Goal: Task Accomplishment & Management: Use online tool/utility

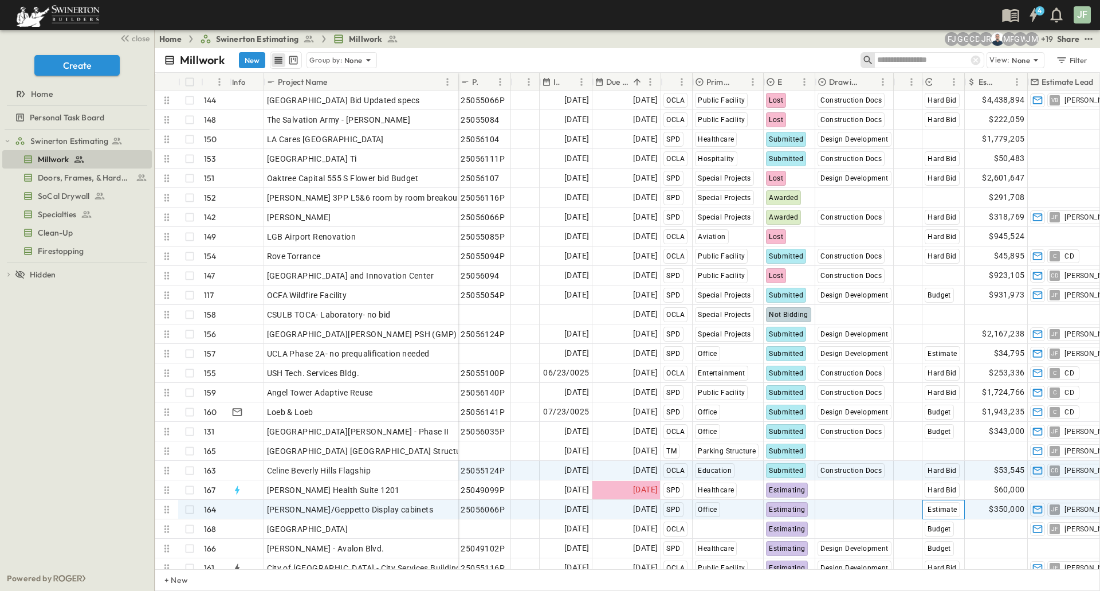
scroll to position [2804, 0]
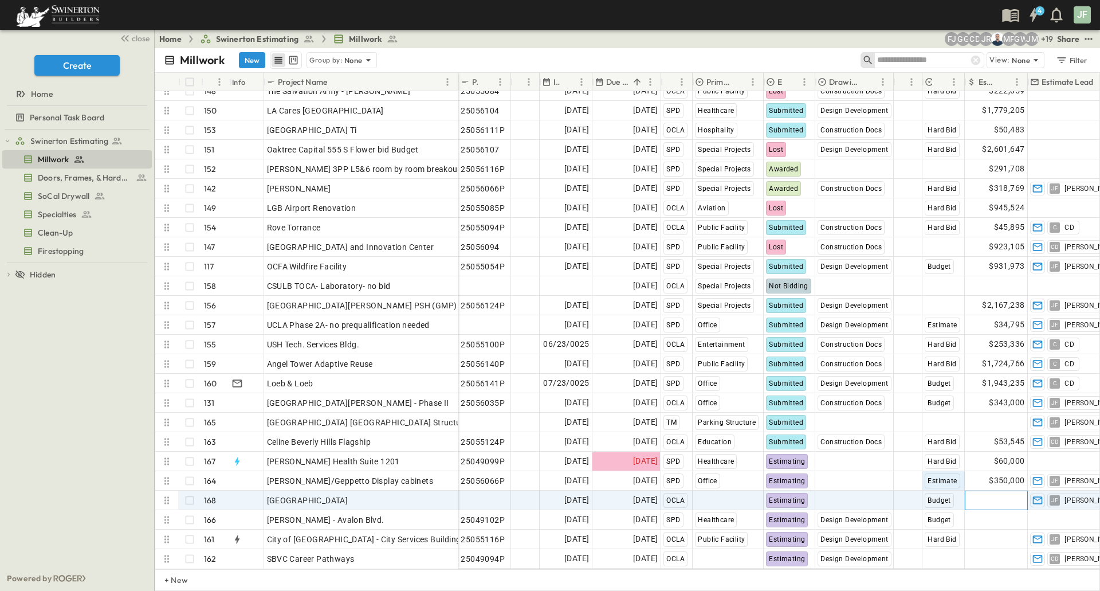
click at [973, 491] on div "Add Amount" at bounding box center [996, 500] width 62 height 18
click at [976, 494] on input "****" at bounding box center [999, 499] width 48 height 11
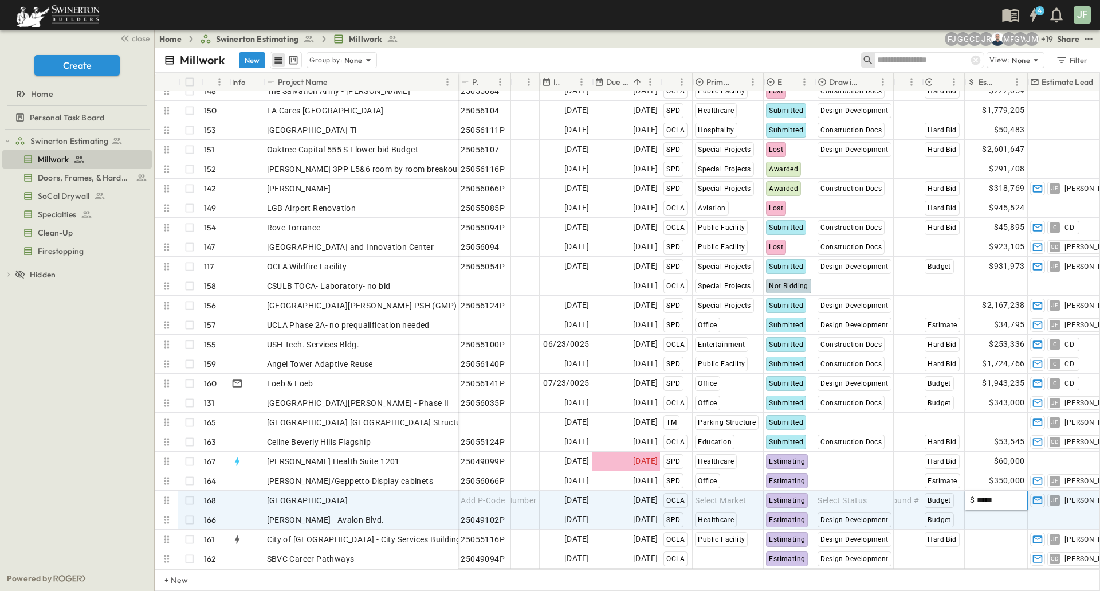
type input "*****"
click at [991, 520] on div "Add Amount" at bounding box center [996, 519] width 63 height 19
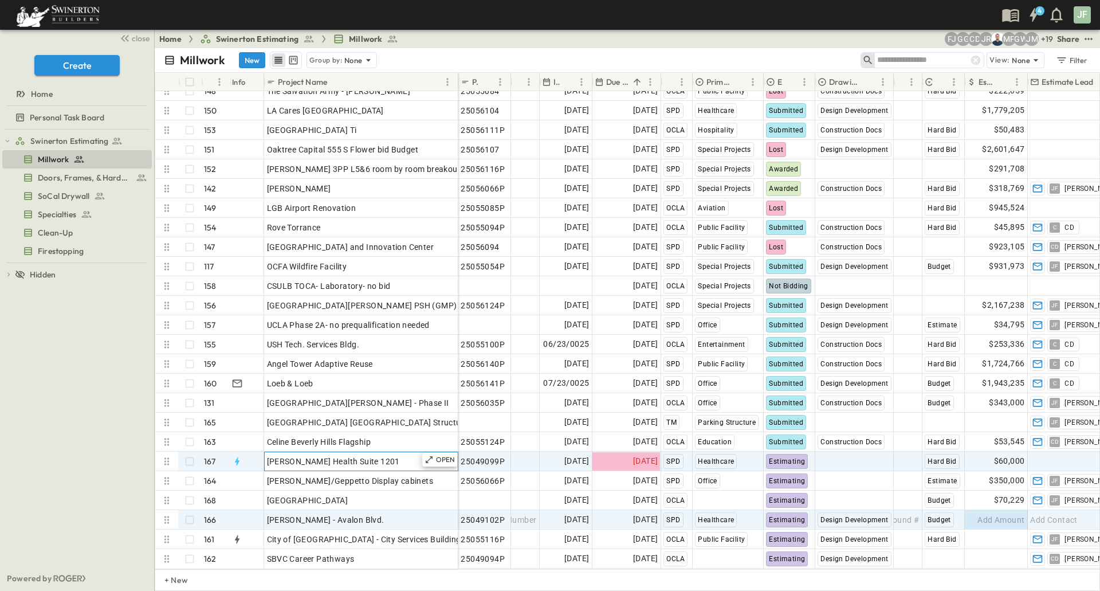
drag, startPoint x: 351, startPoint y: 454, endPoint x: 343, endPoint y: 457, distance: 9.1
click at [351, 456] on span "[PERSON_NAME] Health Suite 1201" at bounding box center [333, 461] width 133 height 11
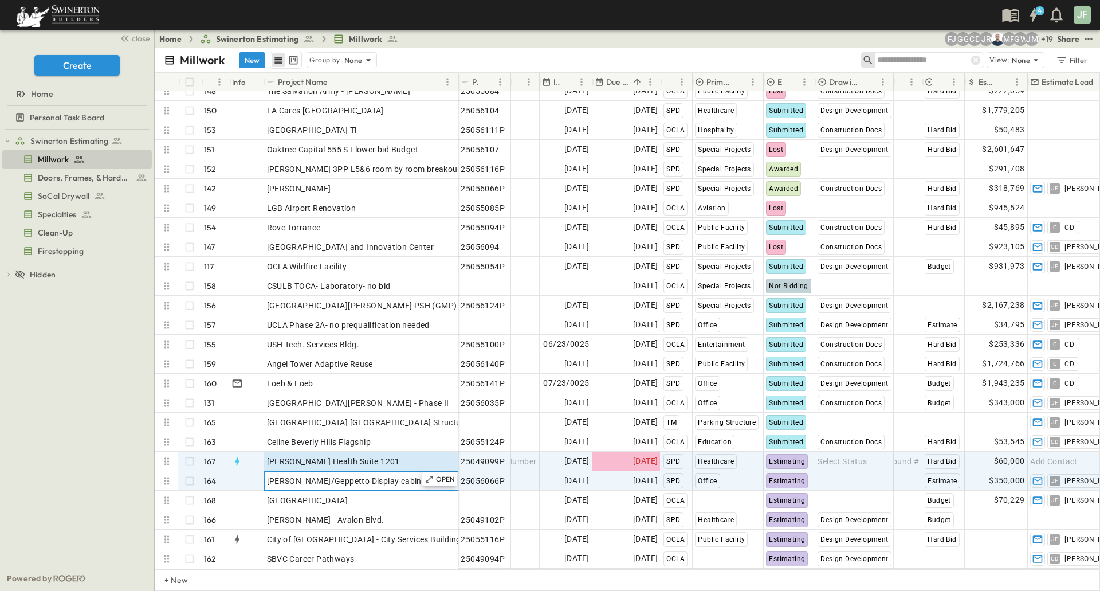
click at [376, 475] on span "[PERSON_NAME]/Geppetto Display cabinets" at bounding box center [350, 480] width 167 height 11
click at [391, 454] on div "[PERSON_NAME] Health Suite 1201" at bounding box center [361, 461] width 189 height 16
click at [346, 475] on span "[PERSON_NAME]/Geppetto Display cabinets" at bounding box center [350, 480] width 167 height 11
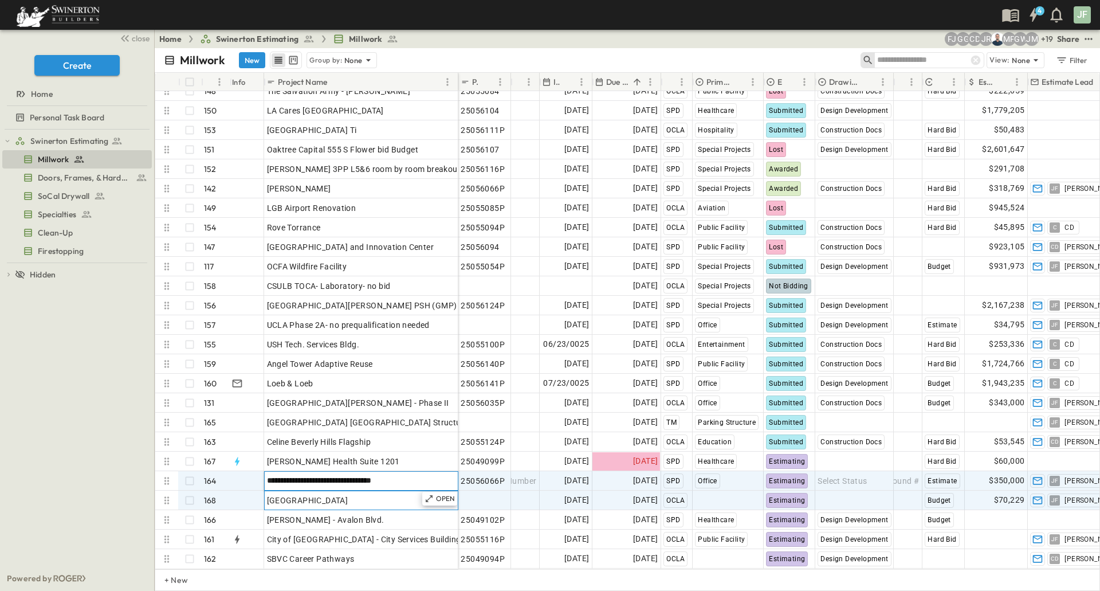
click at [384, 496] on div "[GEOGRAPHIC_DATA]" at bounding box center [361, 500] width 189 height 16
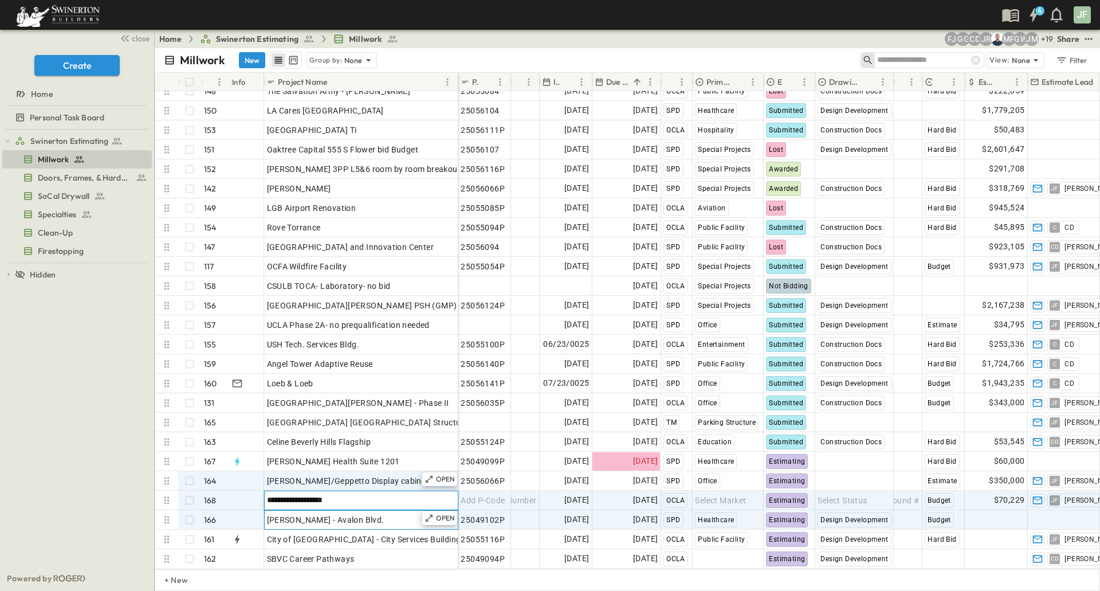
click at [358, 512] on div "[PERSON_NAME] - Avalon Blvd." at bounding box center [361, 520] width 189 height 16
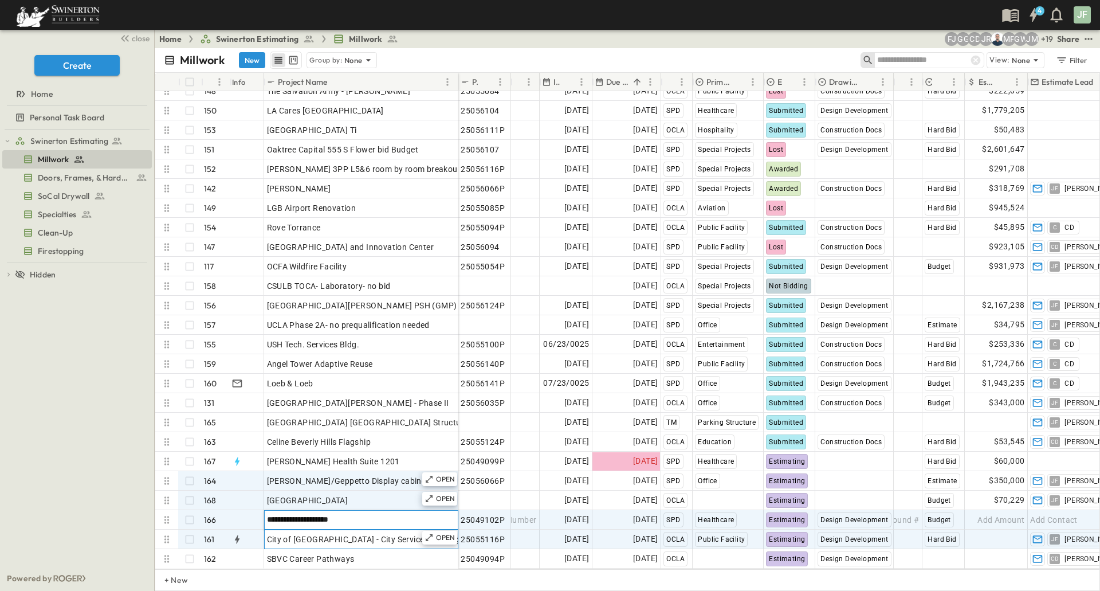
click at [360, 535] on span "City of [GEOGRAPHIC_DATA] - City Services Building" at bounding box center [364, 538] width 194 height 11
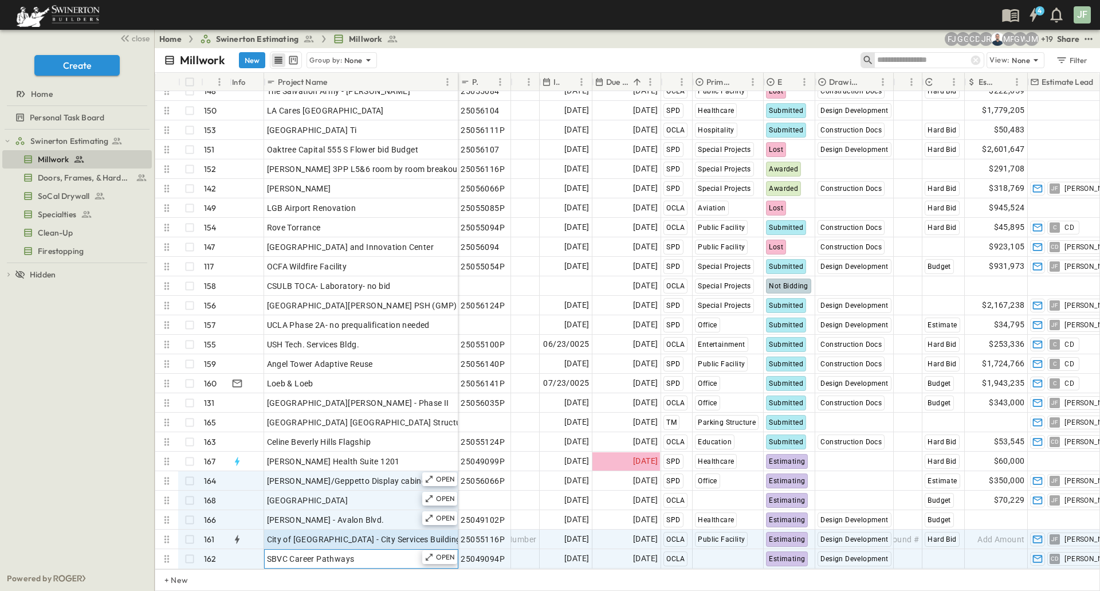
click at [356, 551] on div "SBVC Career Pathways" at bounding box center [361, 559] width 189 height 16
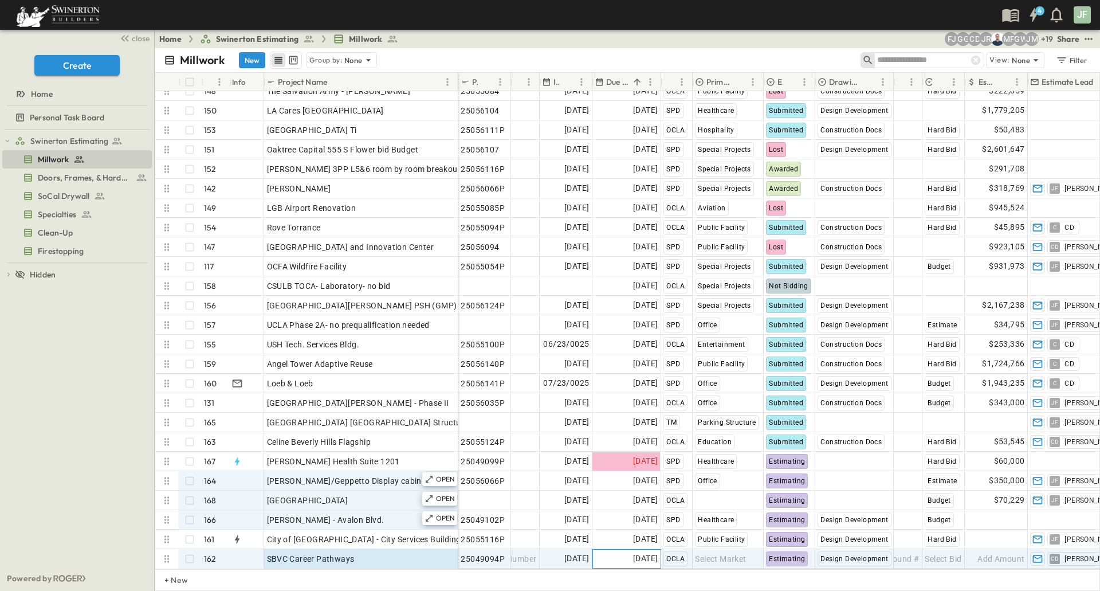
click at [633, 552] on span "[DATE]" at bounding box center [645, 558] width 25 height 13
